Goal: Transaction & Acquisition: Purchase product/service

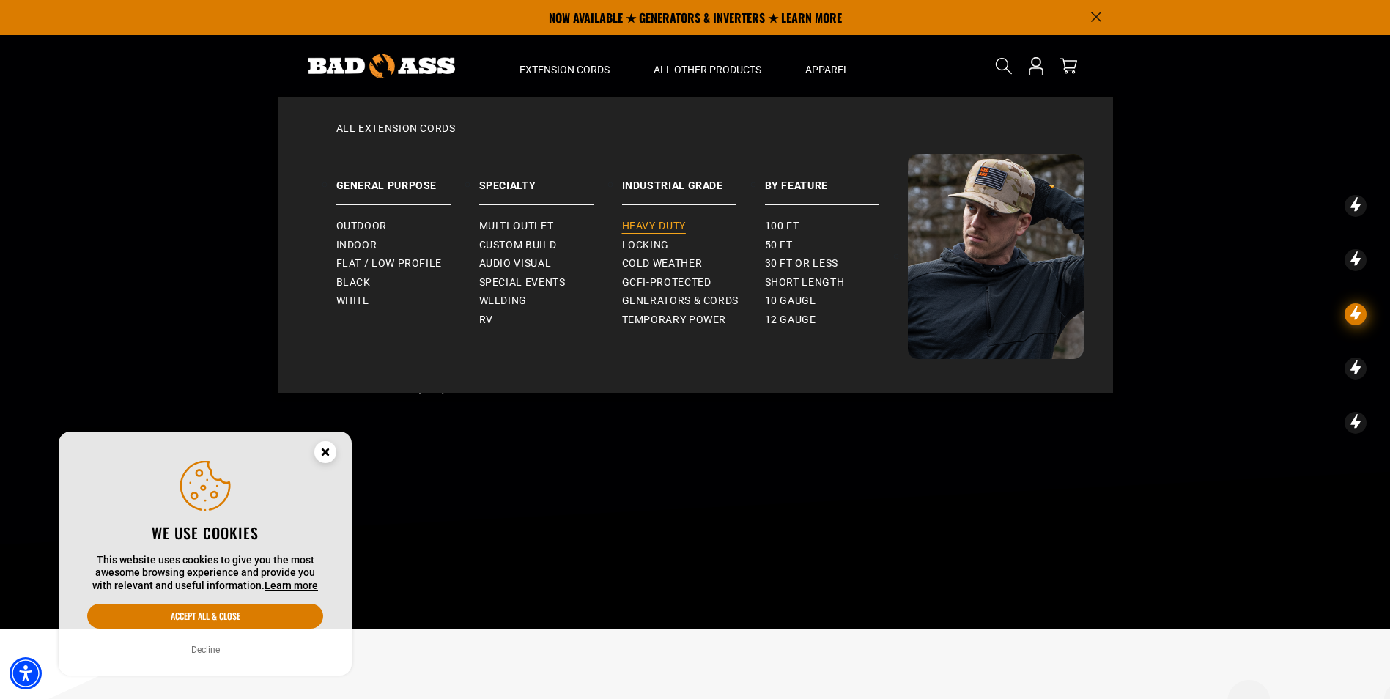
click at [646, 226] on span "Heavy-Duty" at bounding box center [654, 226] width 64 height 13
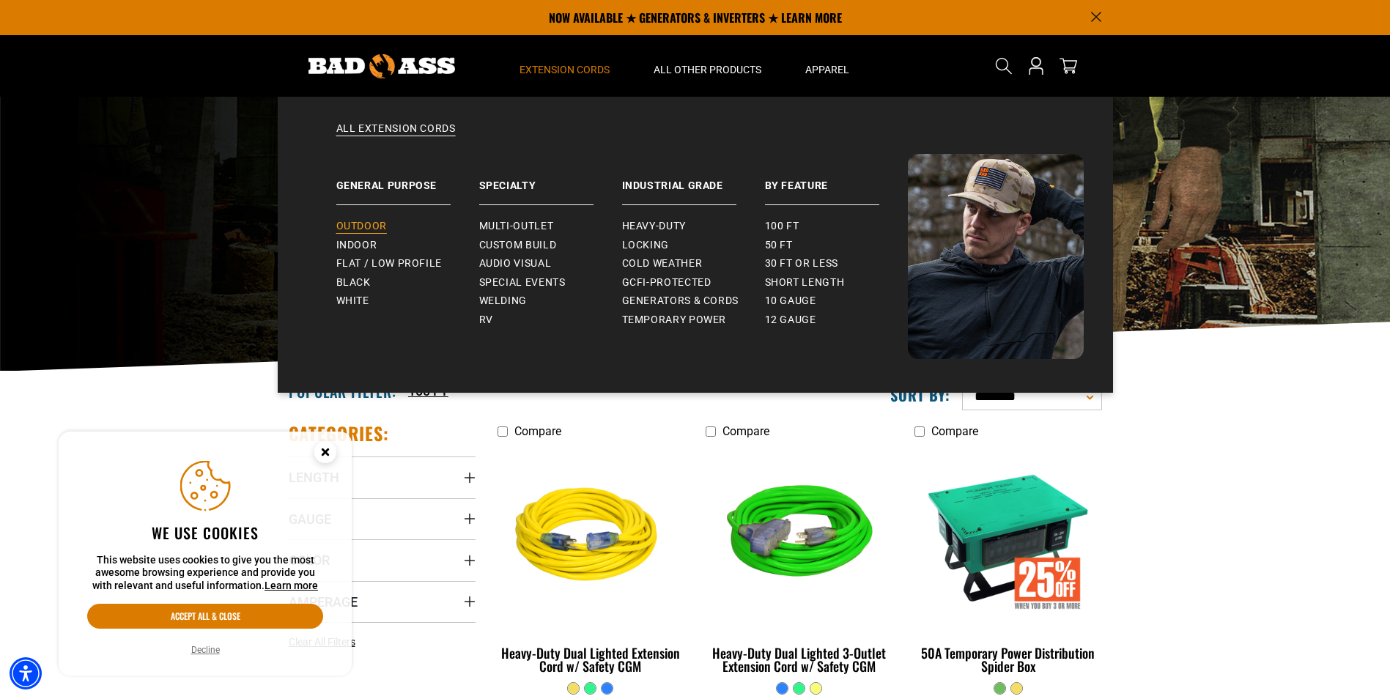
click at [354, 223] on span "Outdoor" at bounding box center [361, 226] width 51 height 13
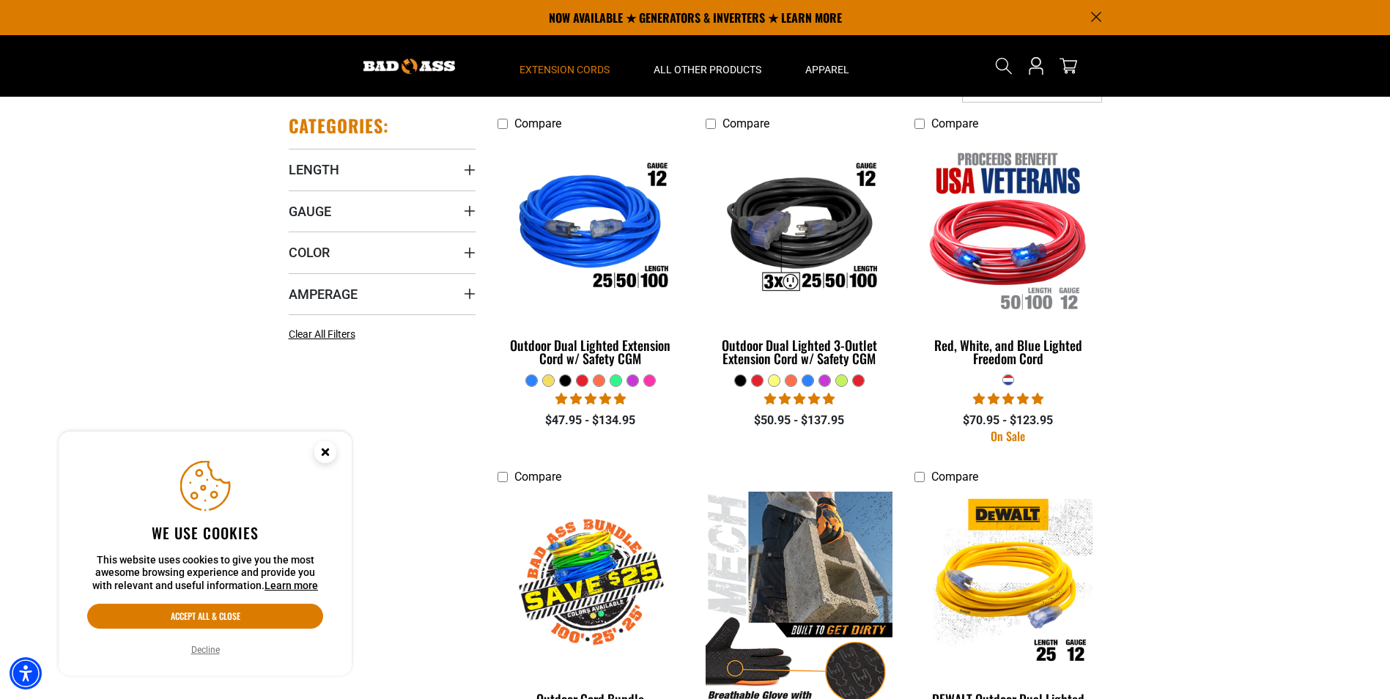
scroll to position [293, 0]
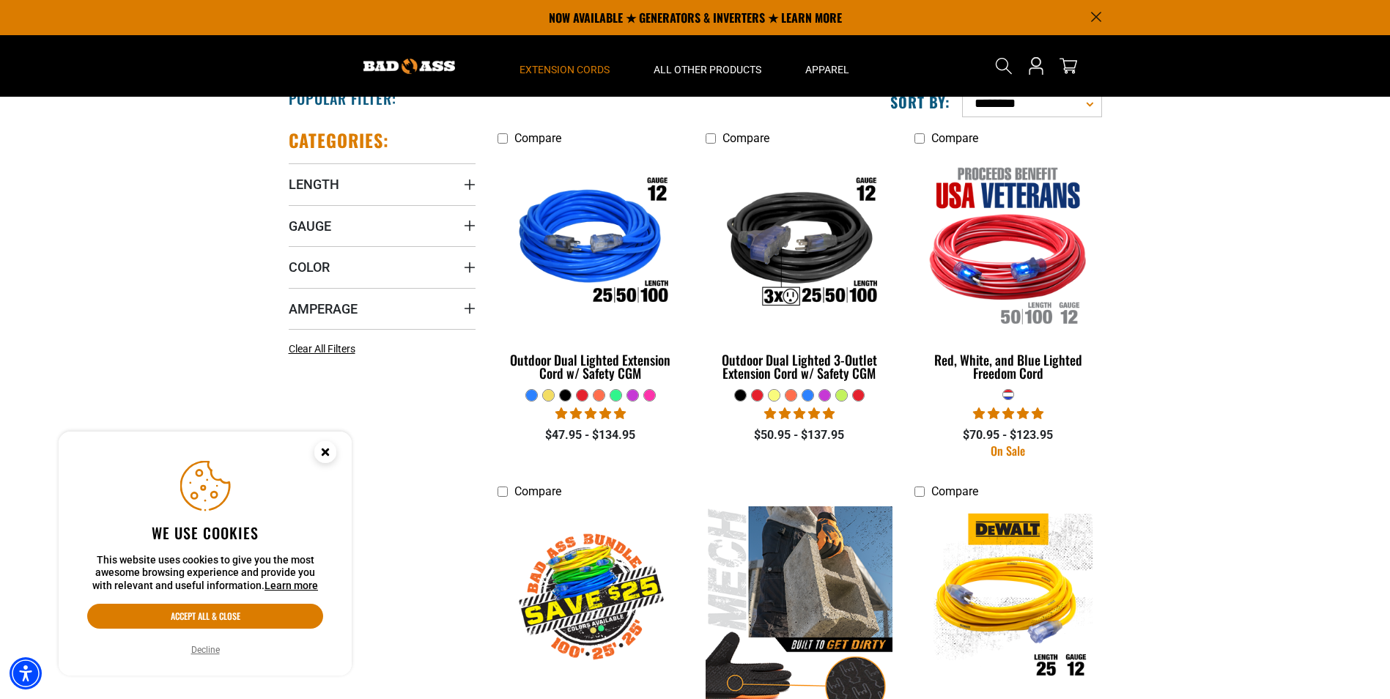
click at [585, 395] on div at bounding box center [582, 395] width 11 height 11
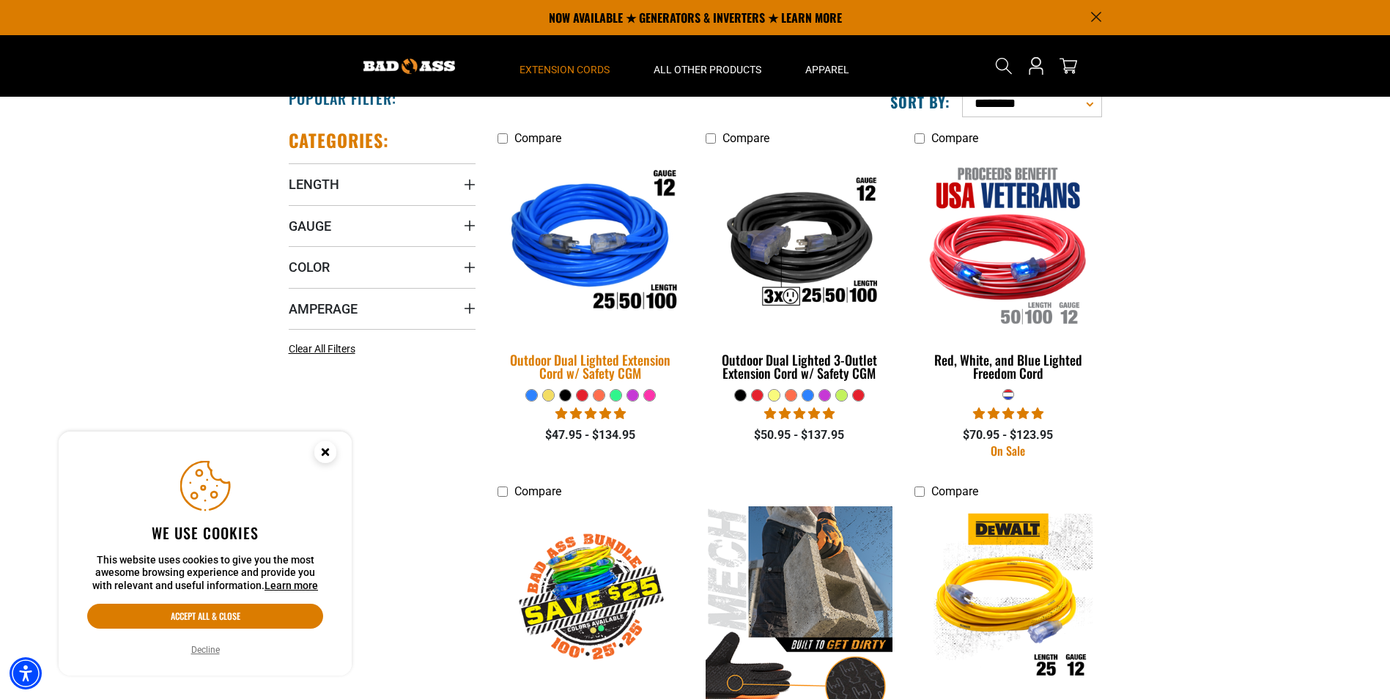
click at [591, 237] on img at bounding box center [590, 244] width 205 height 188
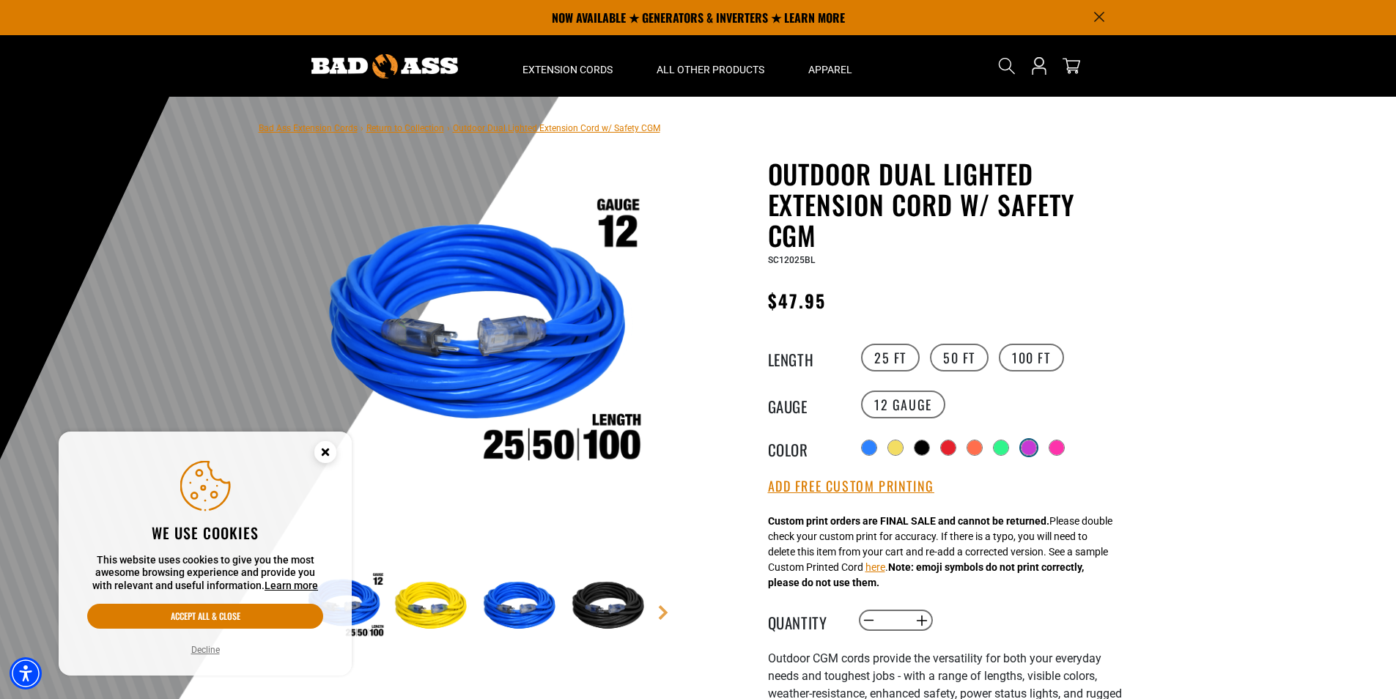
click at [1033, 451] on div at bounding box center [1028, 447] width 15 height 15
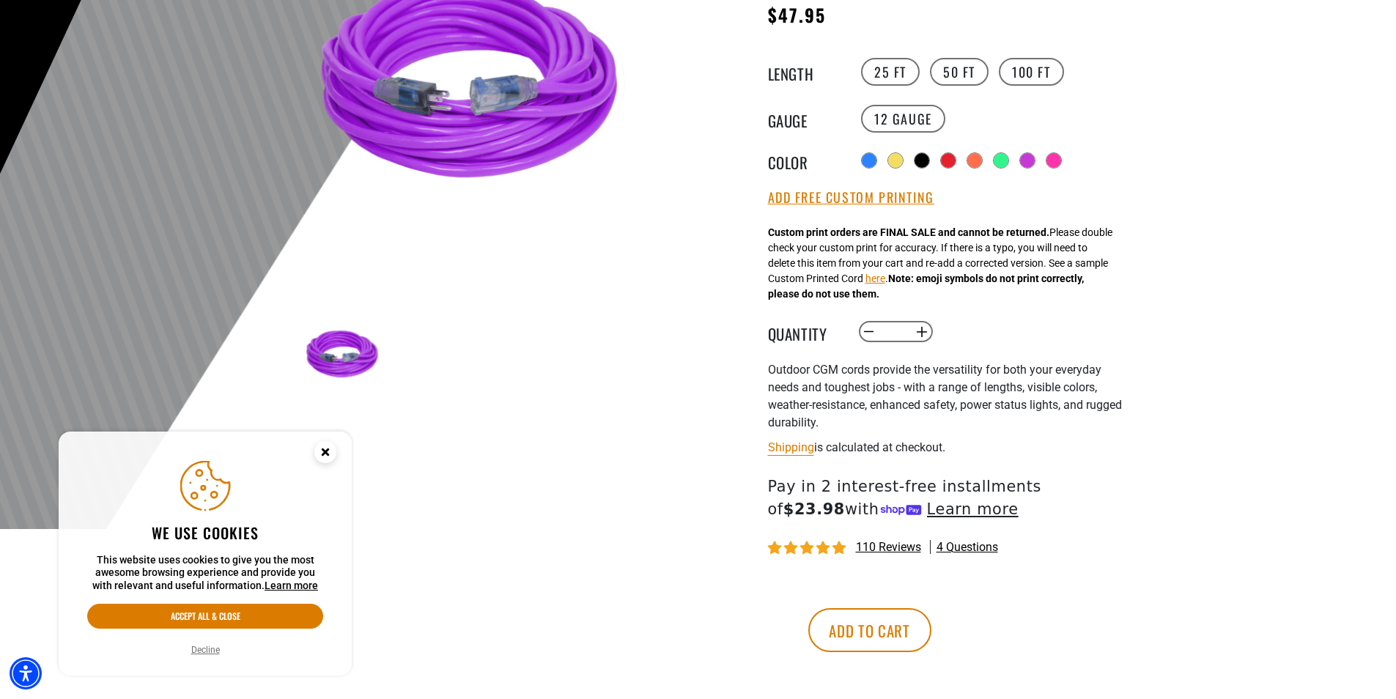
scroll to position [293, 0]
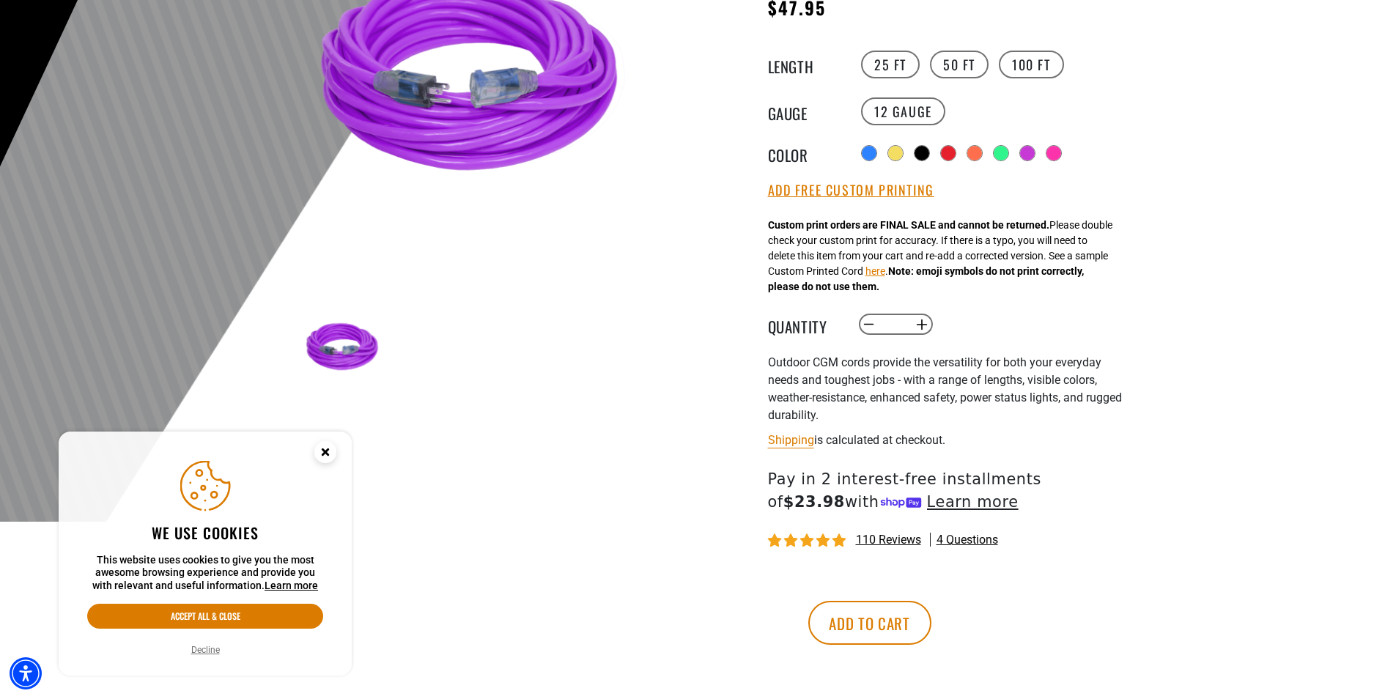
click at [321, 456] on circle "Close this option" at bounding box center [325, 452] width 22 height 22
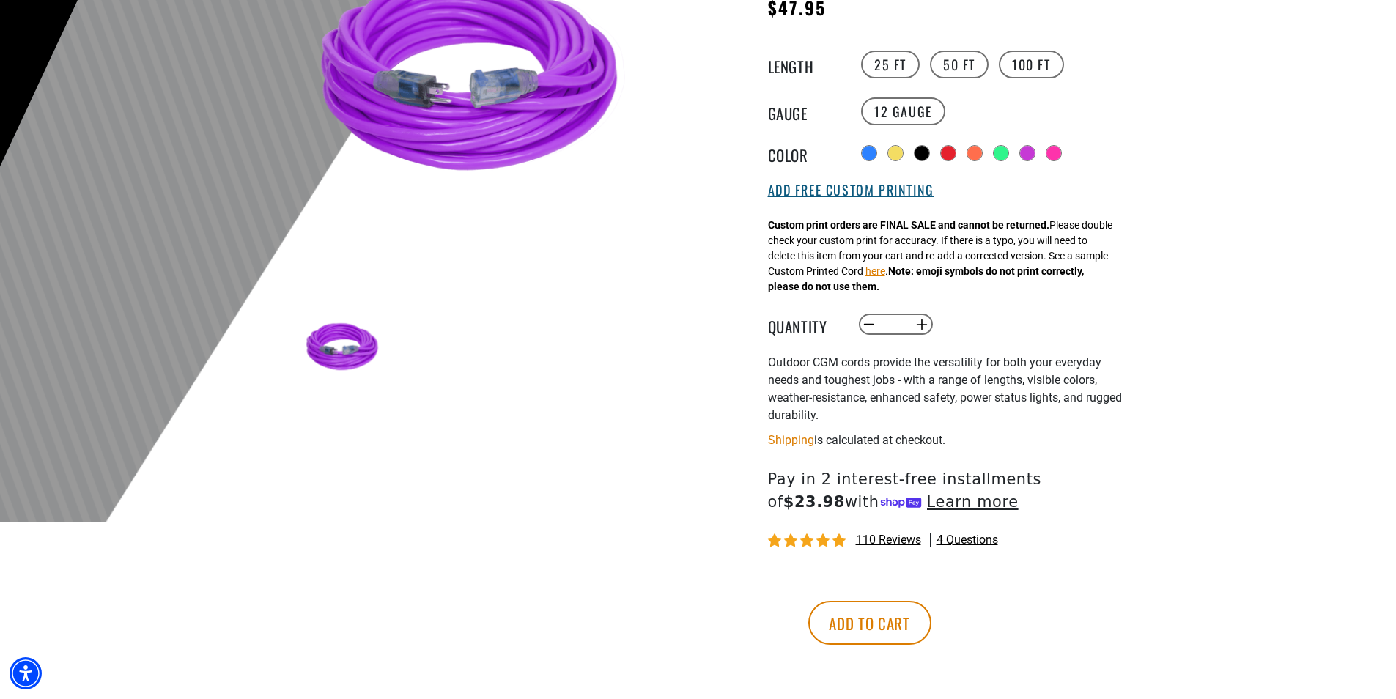
click at [818, 195] on button "Add Free Custom Printing" at bounding box center [851, 190] width 166 height 16
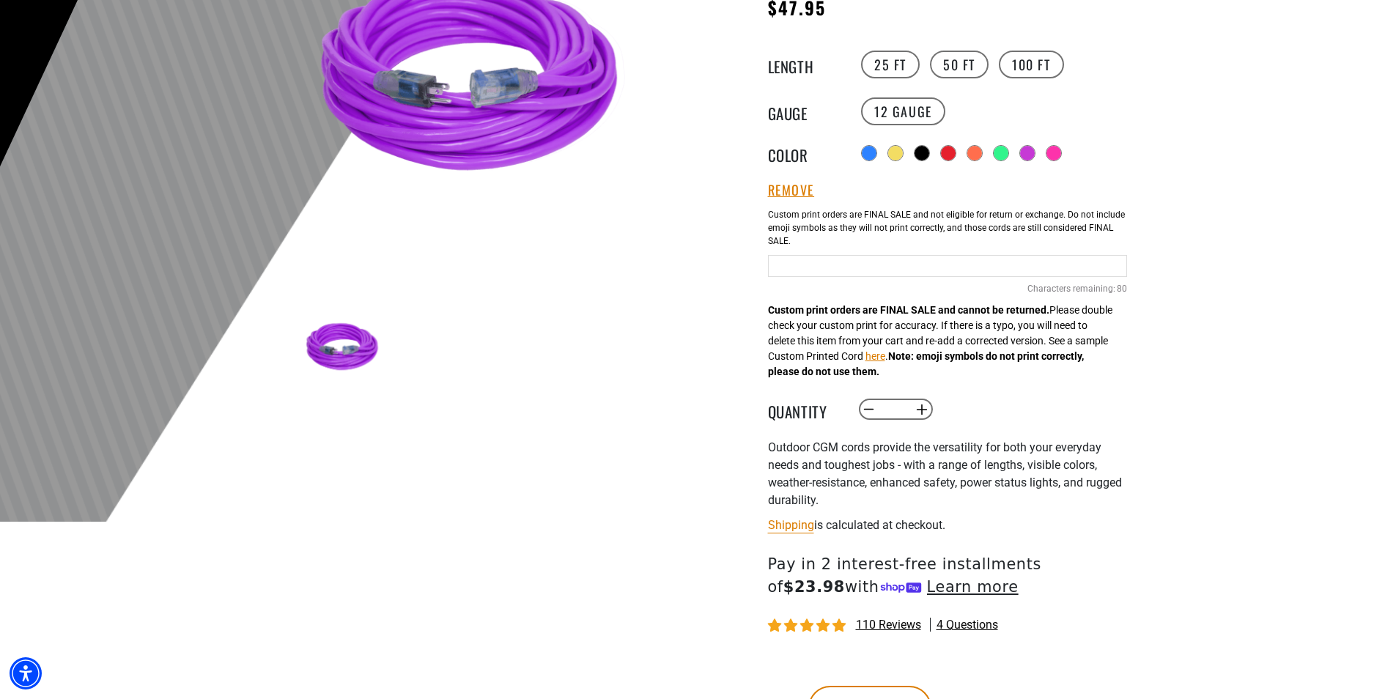
click at [817, 270] on input "text" at bounding box center [947, 266] width 359 height 22
click at [817, 342] on div "Custom print orders are FINAL SALE and cannot be returned. Please double check …" at bounding box center [940, 299] width 344 height 162
click at [797, 259] on input "text" at bounding box center [947, 266] width 359 height 22
click at [1008, 64] on label "100 FT" at bounding box center [1031, 65] width 65 height 28
click at [807, 268] on input "text" at bounding box center [947, 266] width 359 height 22
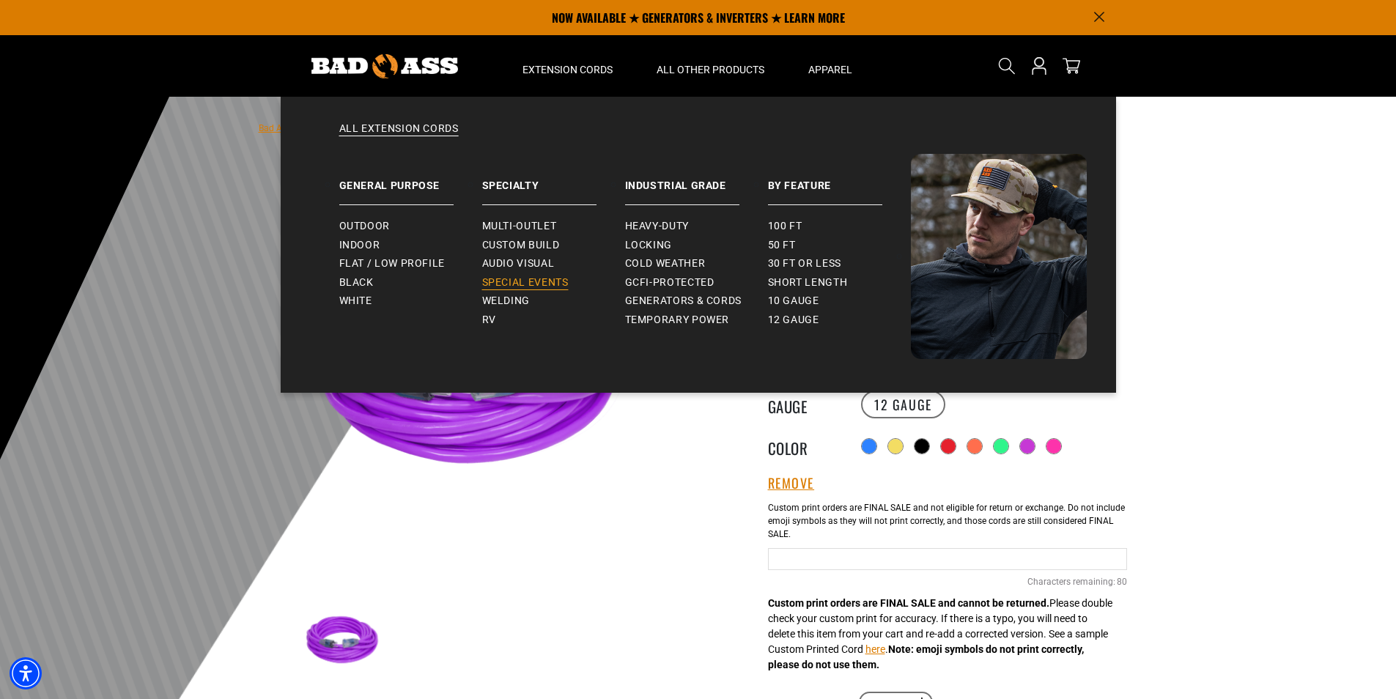
click at [536, 284] on span "Special Events" at bounding box center [525, 282] width 86 height 13
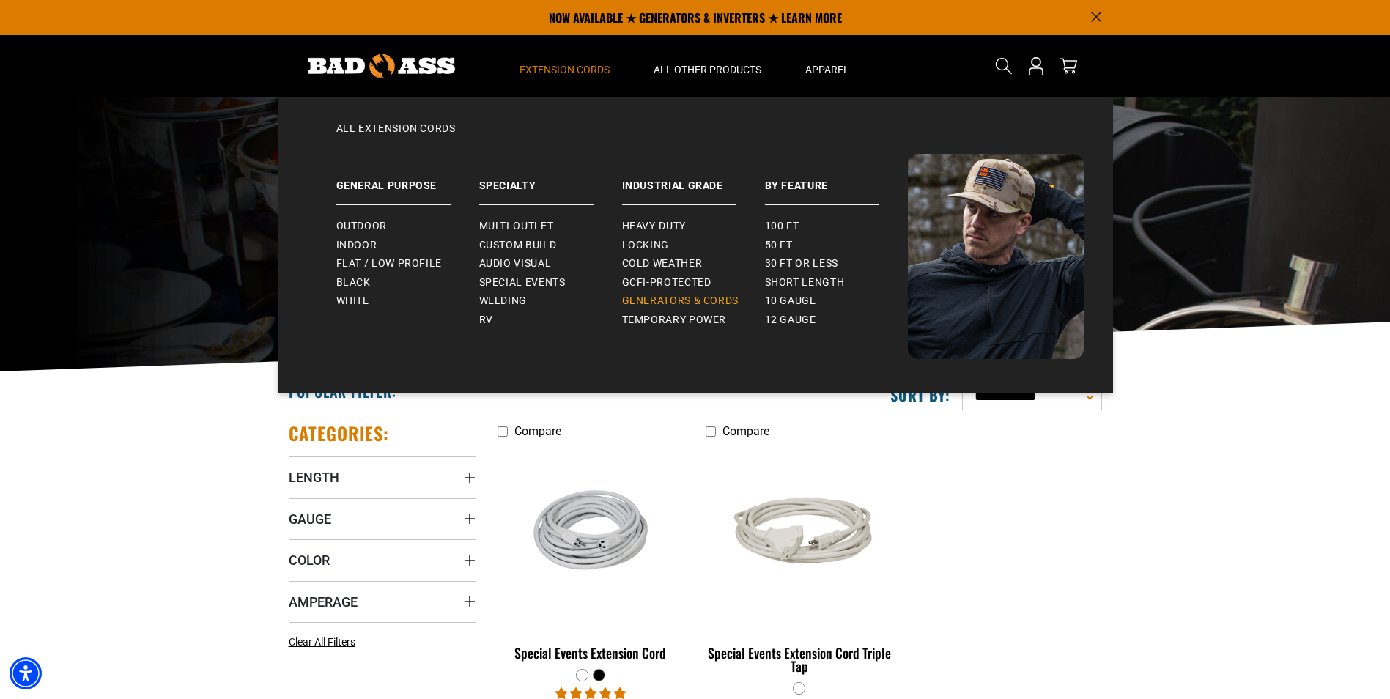
click at [658, 300] on span "Generators & Cords" at bounding box center [680, 301] width 117 height 13
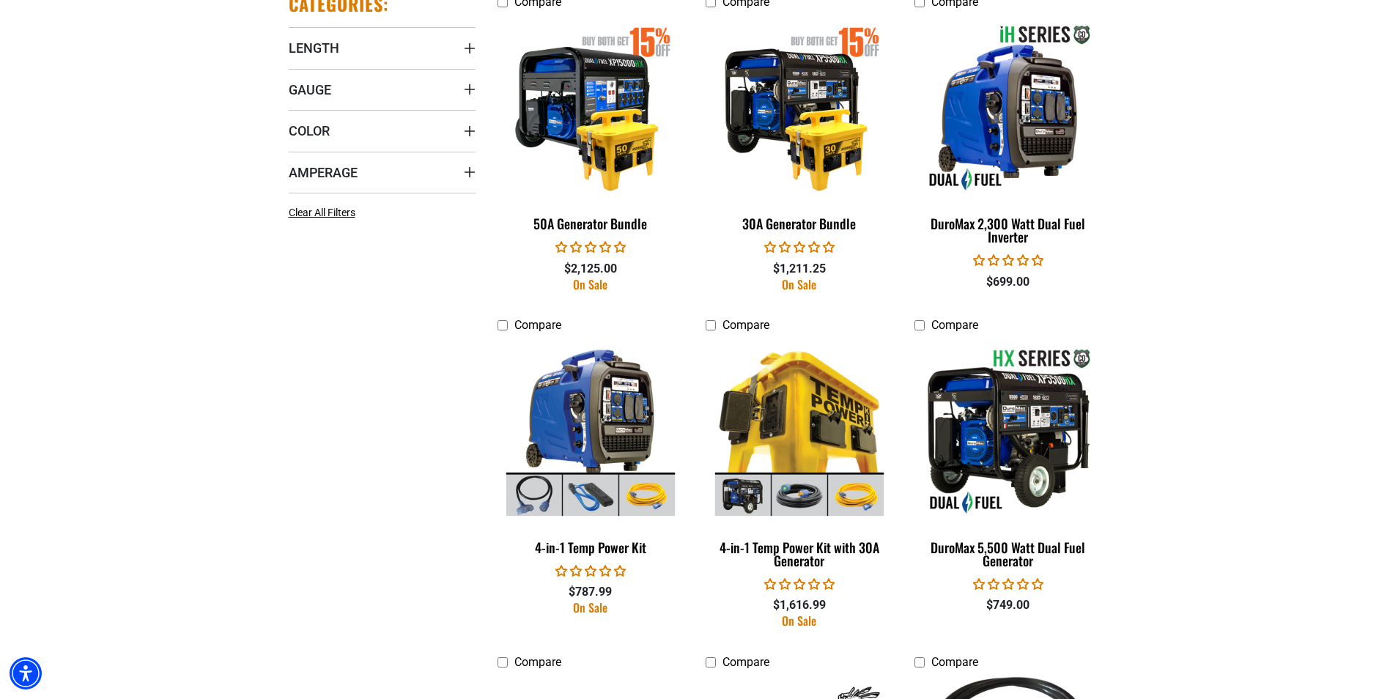
scroll to position [879, 0]
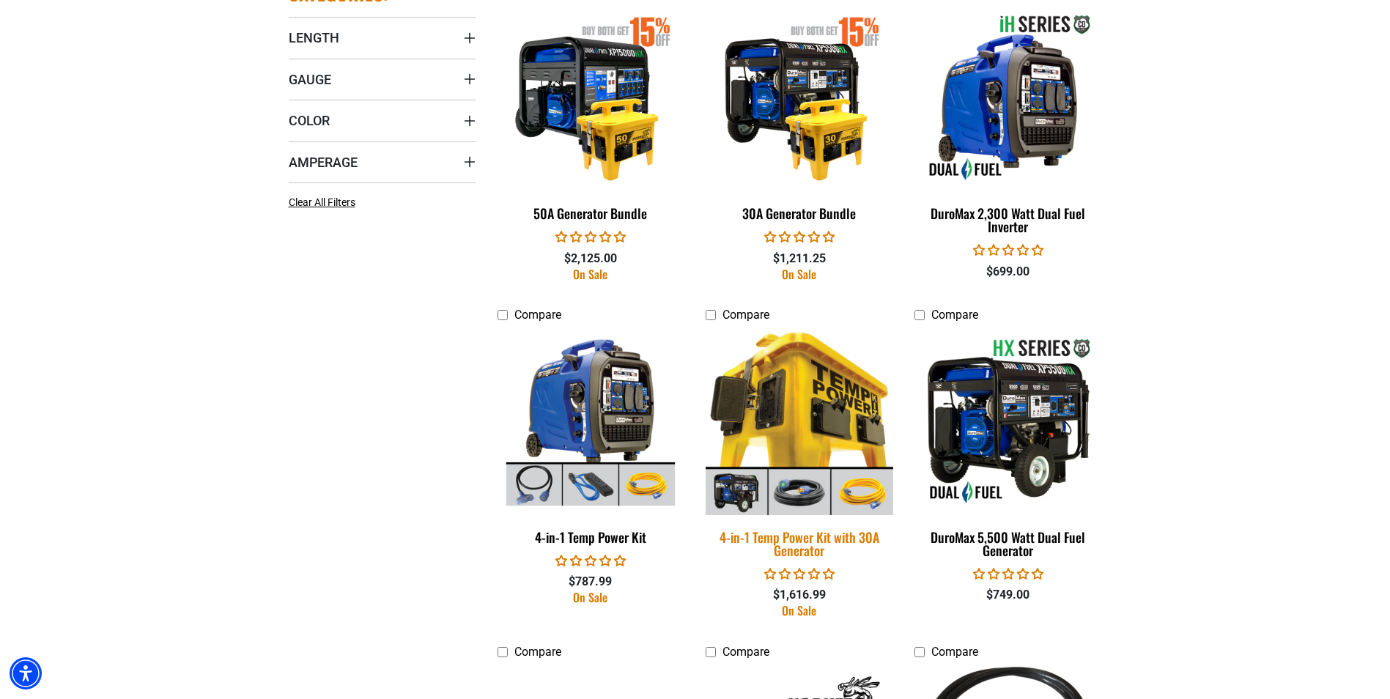
click at [845, 422] on img at bounding box center [799, 422] width 205 height 188
click at [818, 397] on img at bounding box center [799, 422] width 205 height 188
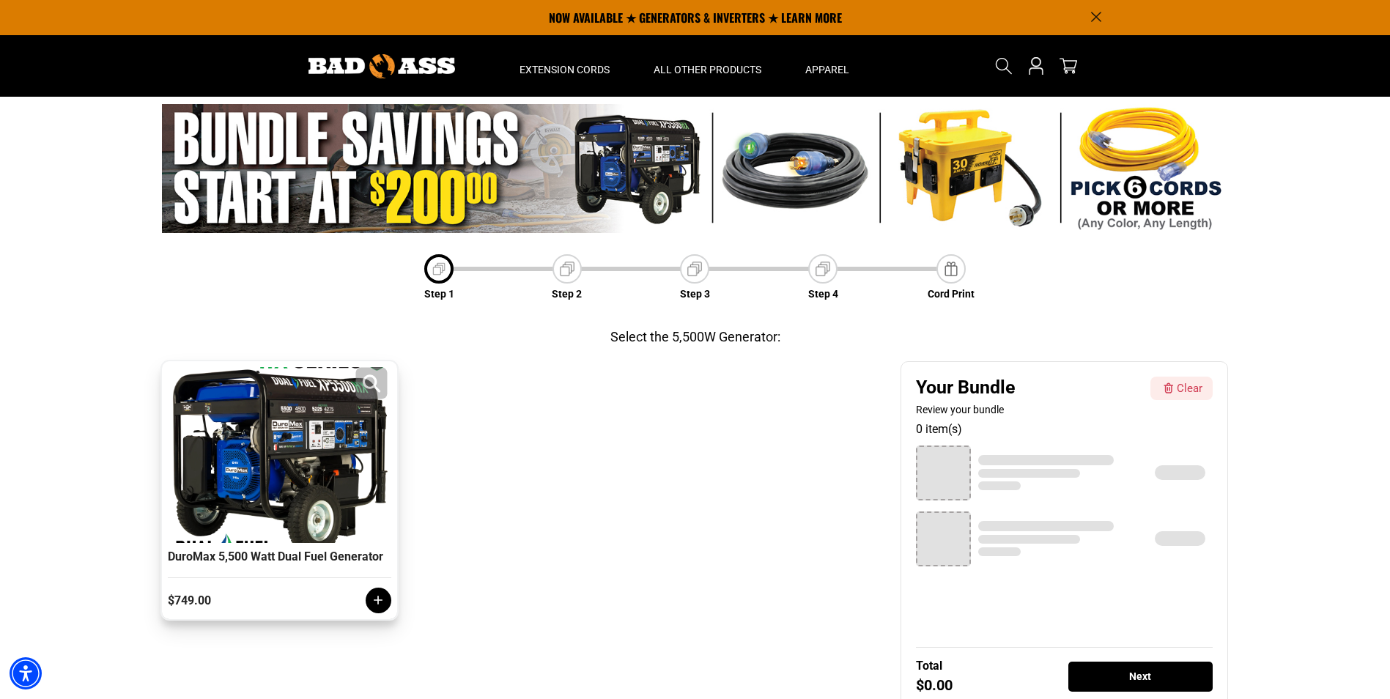
click at [254, 487] on div at bounding box center [279, 455] width 216 height 176
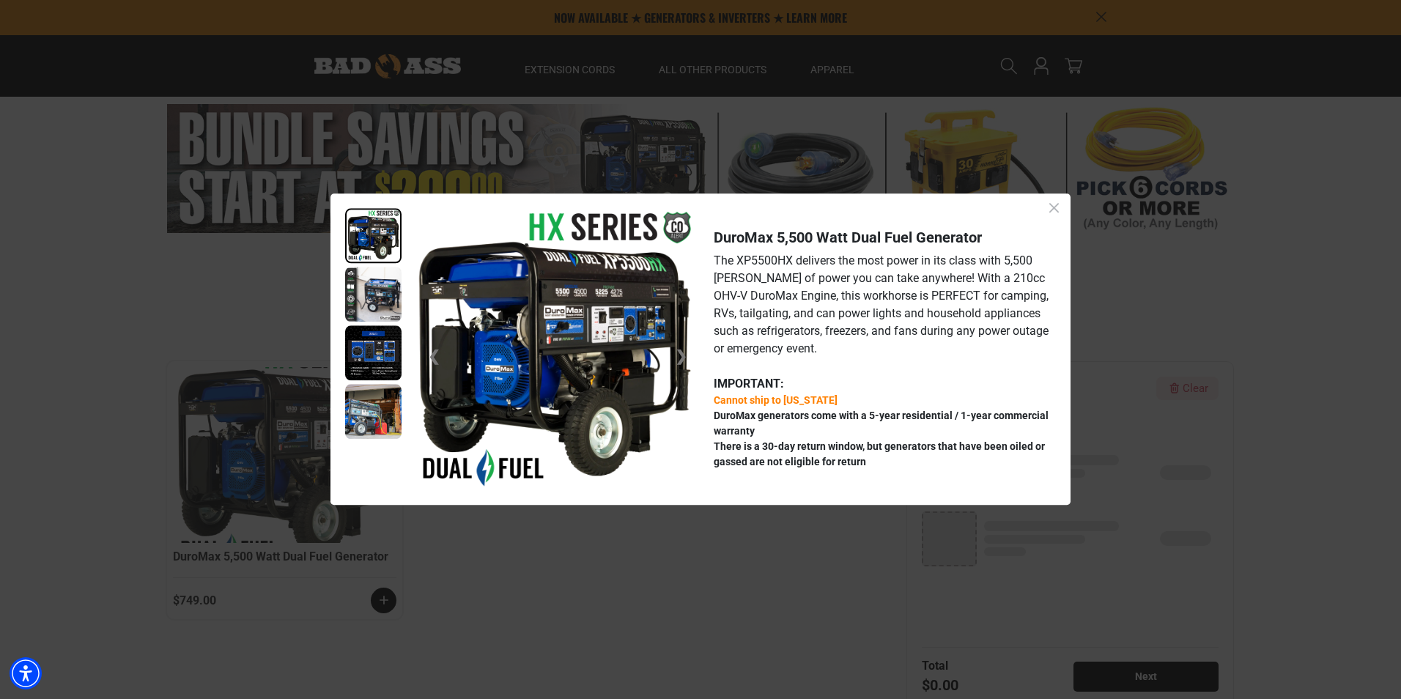
click at [1047, 210] on icon "Close dialog" at bounding box center [1054, 208] width 18 height 18
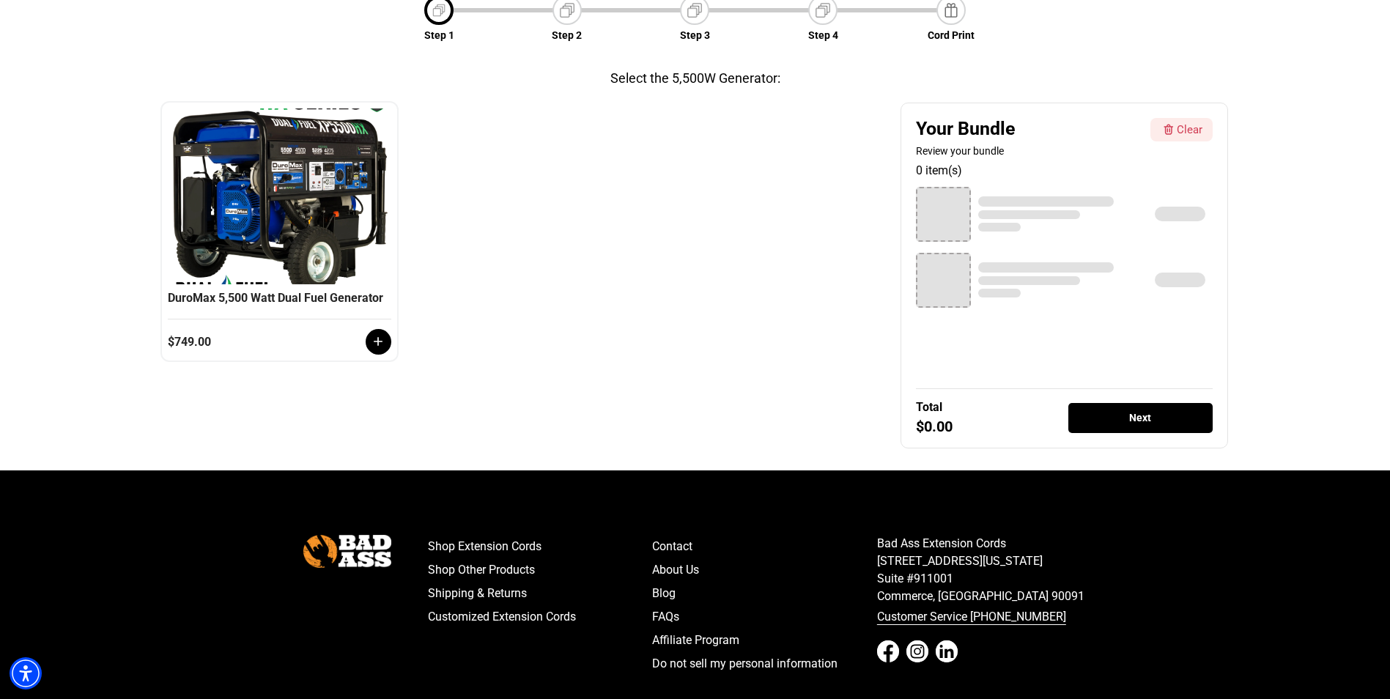
scroll to position [366, 0]
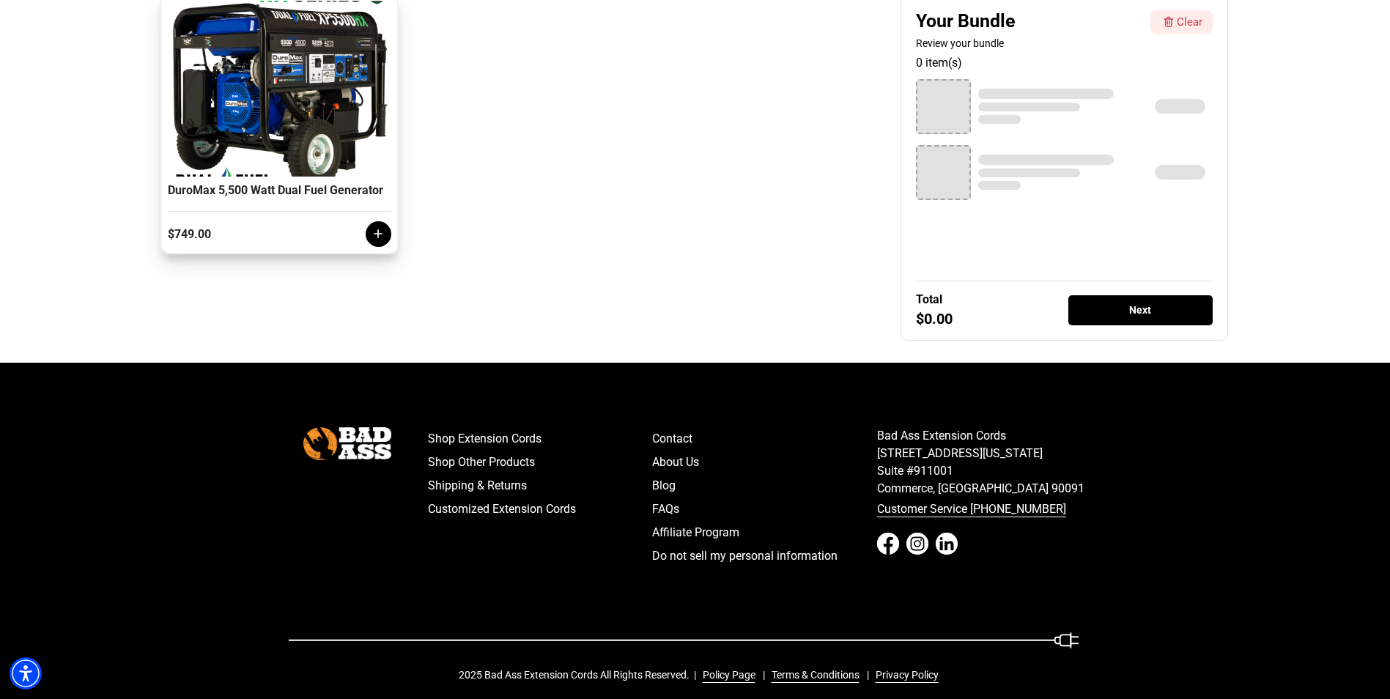
click at [380, 241] on icon at bounding box center [378, 233] width 15 height 15
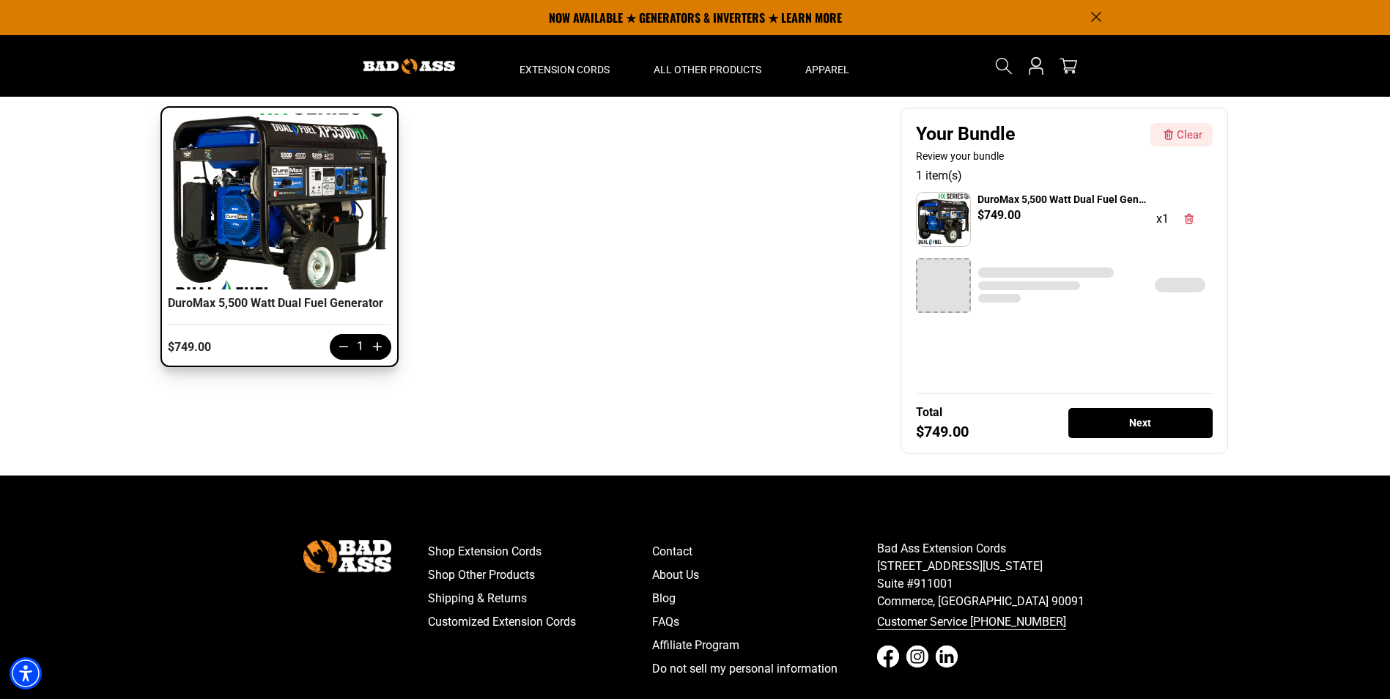
scroll to position [0, 0]
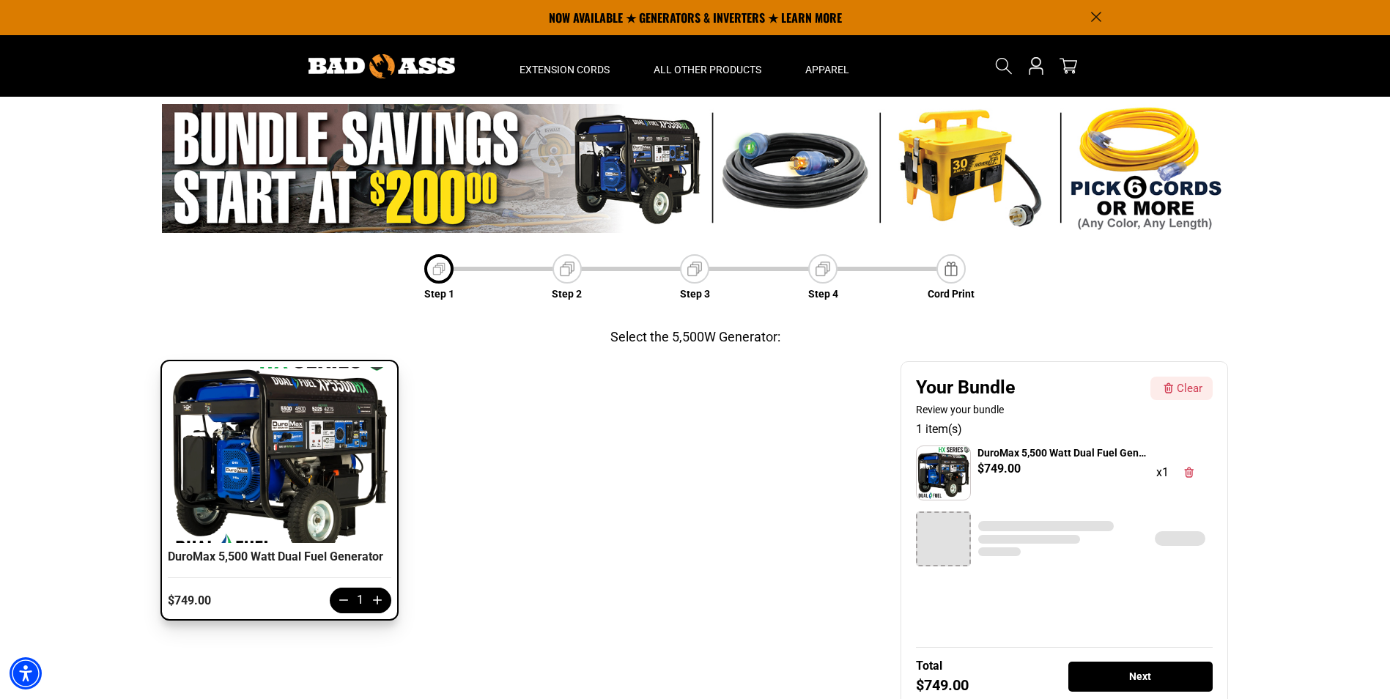
click at [1134, 667] on div "Next" at bounding box center [1140, 677] width 145 height 30
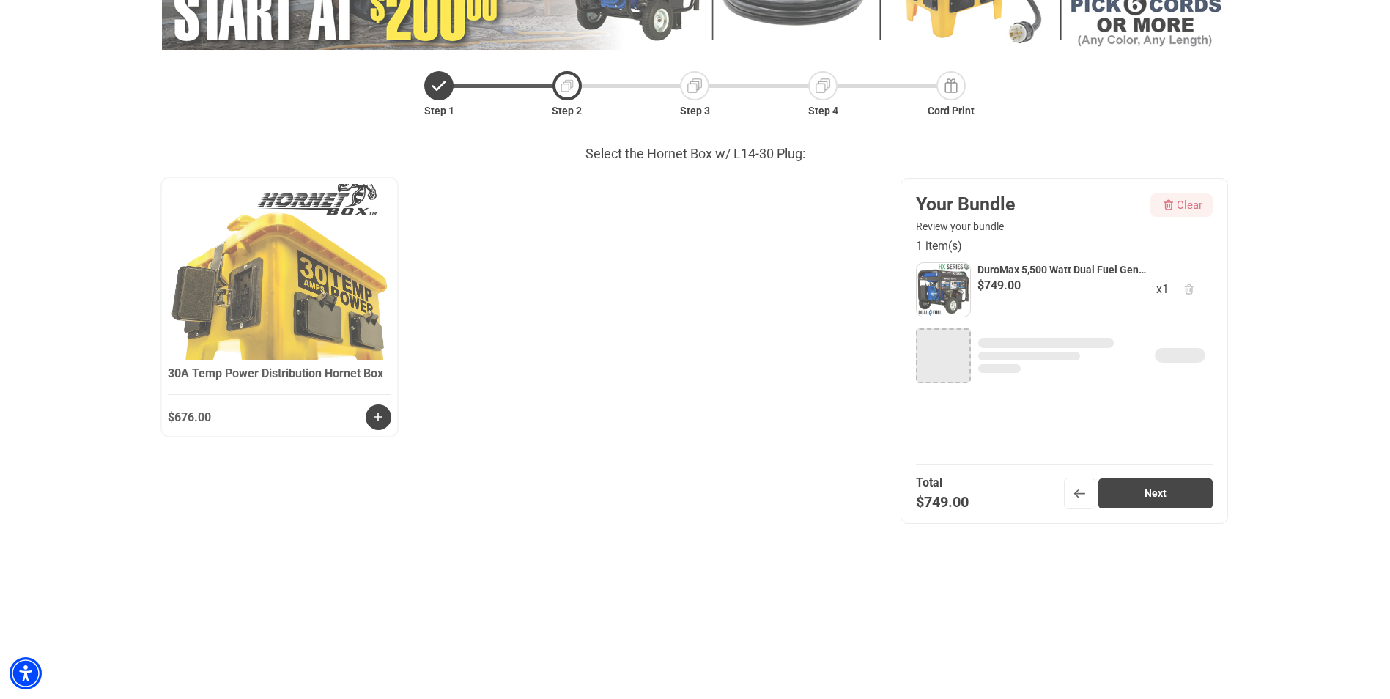
scroll to position [204, 0]
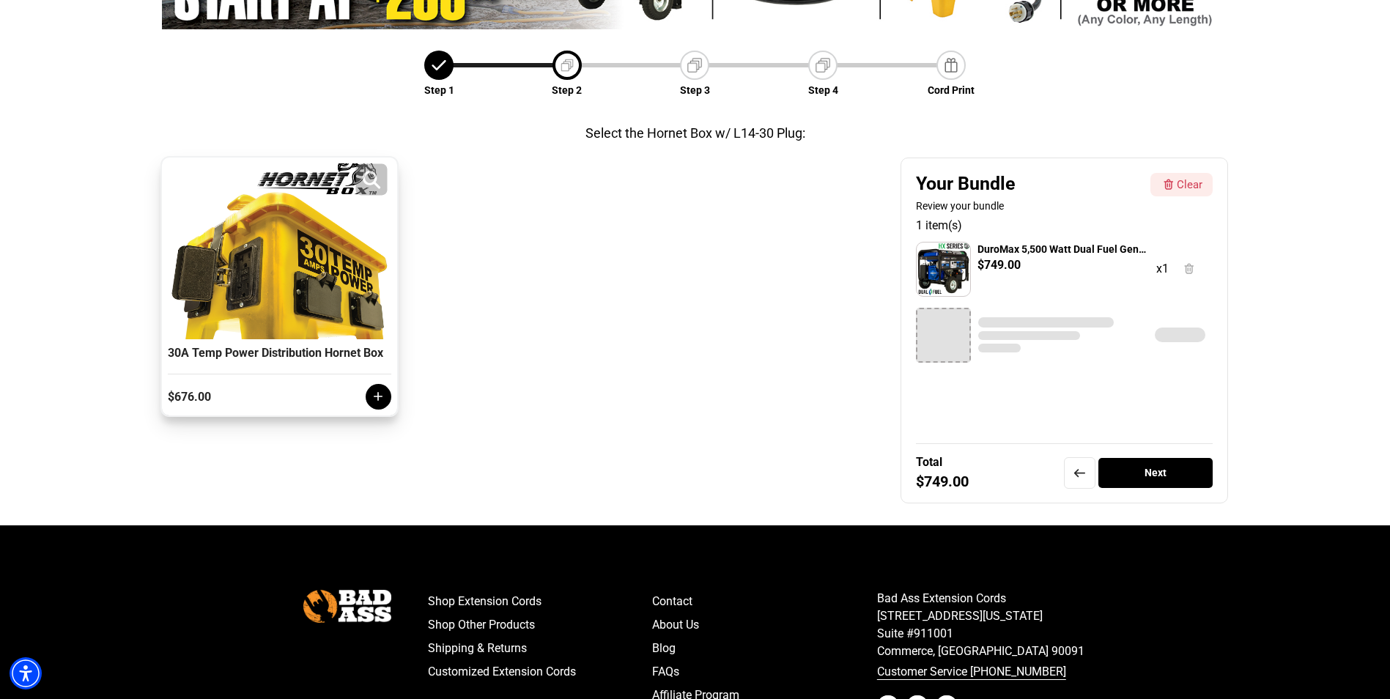
click at [297, 287] on div at bounding box center [279, 251] width 216 height 176
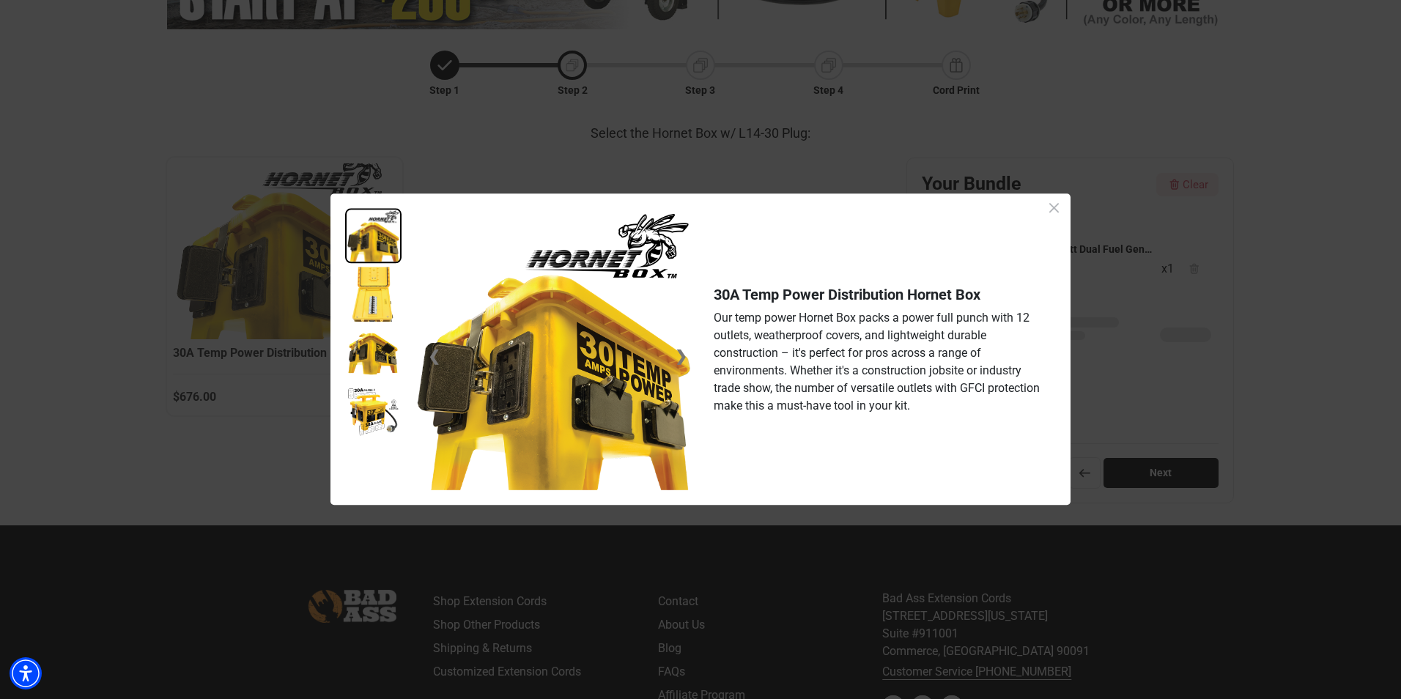
click at [1057, 211] on icon "Close dialog" at bounding box center [1054, 208] width 18 height 18
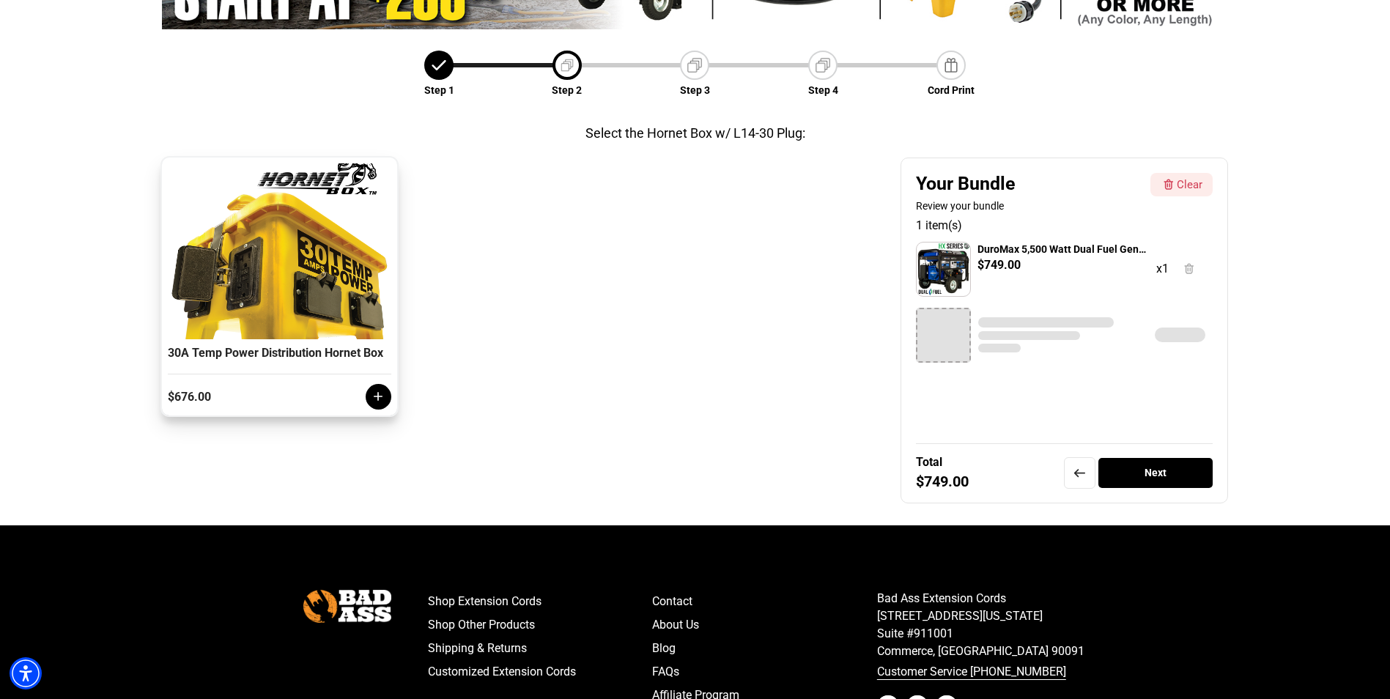
click at [376, 404] on icon at bounding box center [378, 396] width 15 height 15
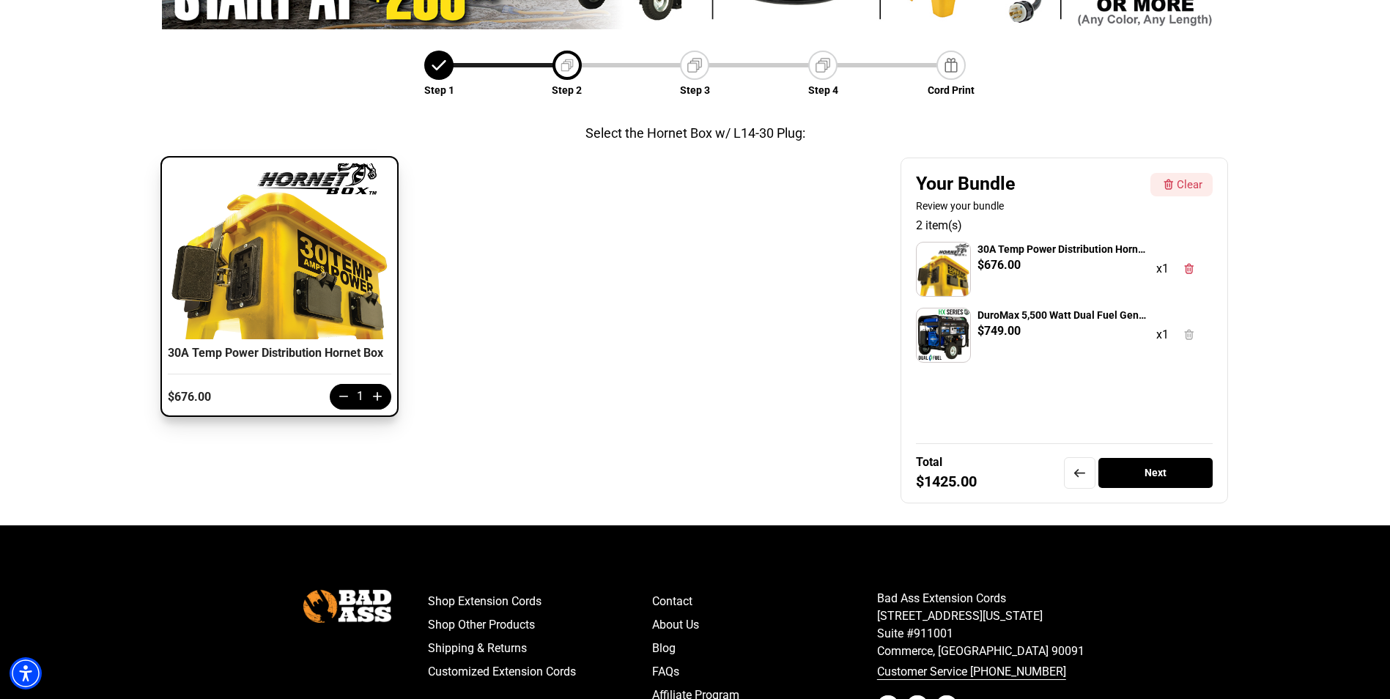
click at [1180, 476] on div "Next" at bounding box center [1155, 473] width 115 height 30
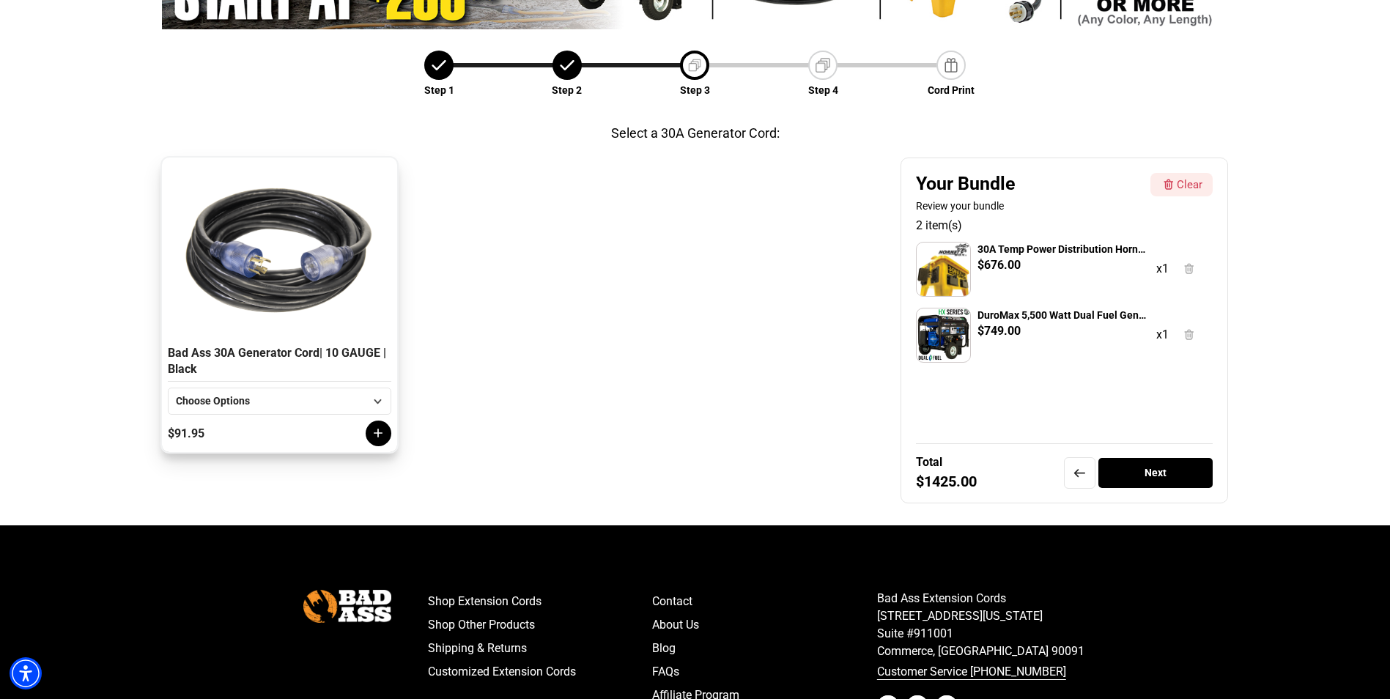
click at [386, 399] on icon at bounding box center [378, 401] width 18 height 18
click at [226, 459] on li "50 FT" at bounding box center [280, 454] width 222 height 26
click at [384, 433] on icon at bounding box center [378, 433] width 15 height 15
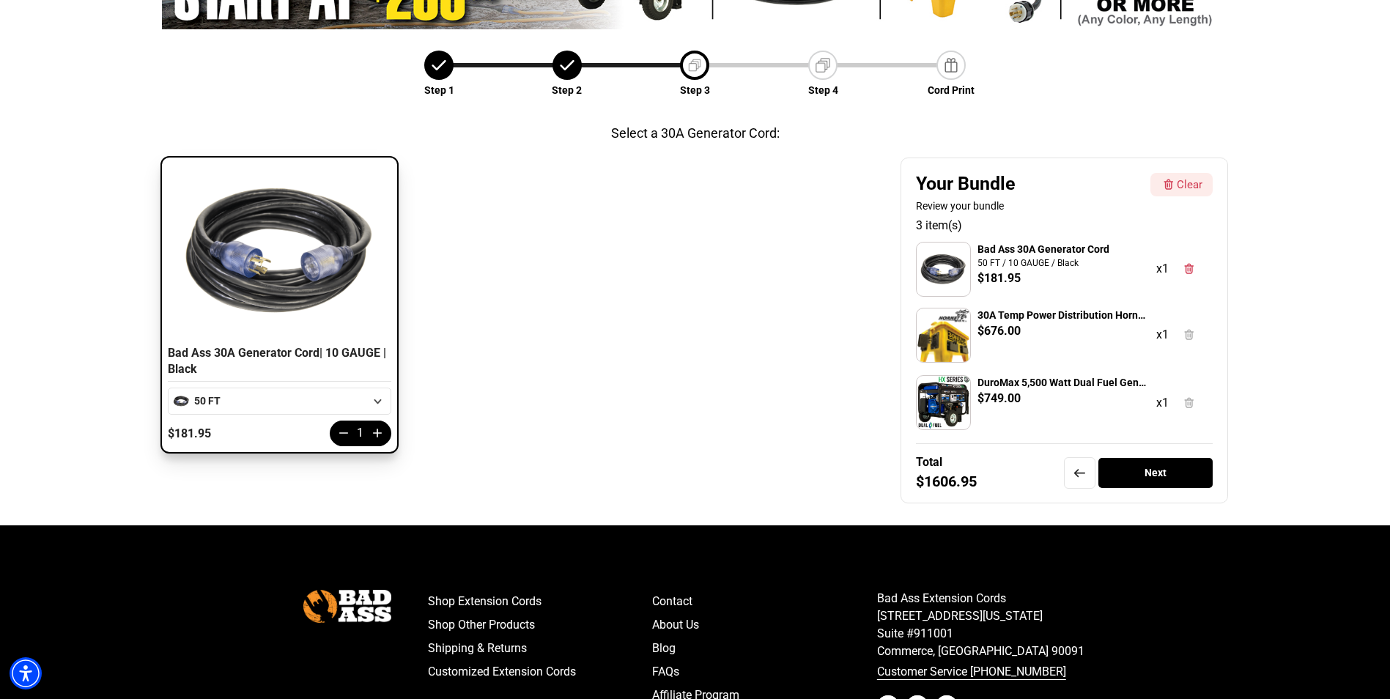
click at [1178, 478] on div "Next" at bounding box center [1155, 473] width 115 height 30
